Goal: Task Accomplishment & Management: Manage account settings

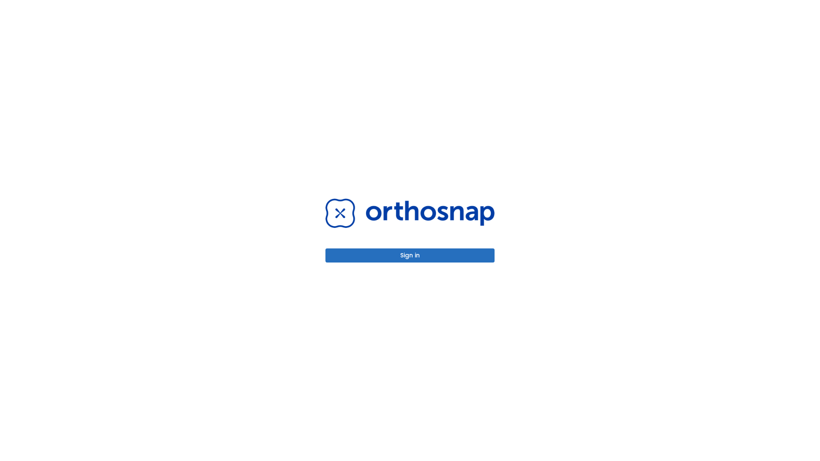
click at [410, 255] on button "Sign in" at bounding box center [409, 256] width 169 height 14
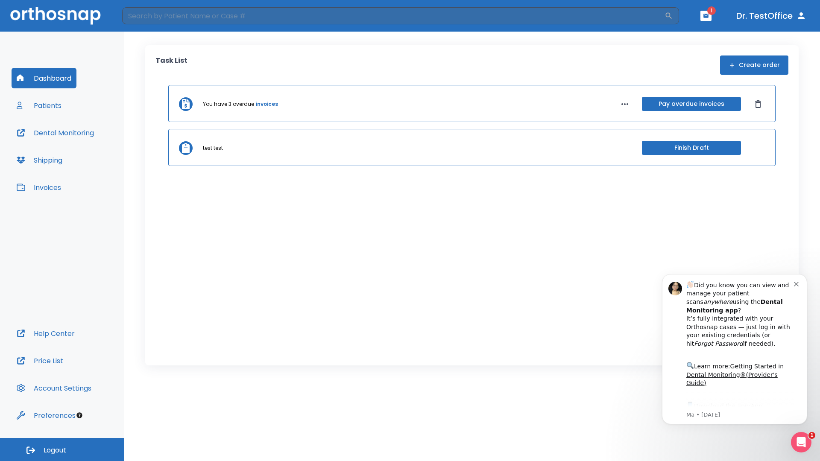
click at [62, 450] on span "Logout" at bounding box center [55, 450] width 23 height 9
